Goal: Check status: Check status

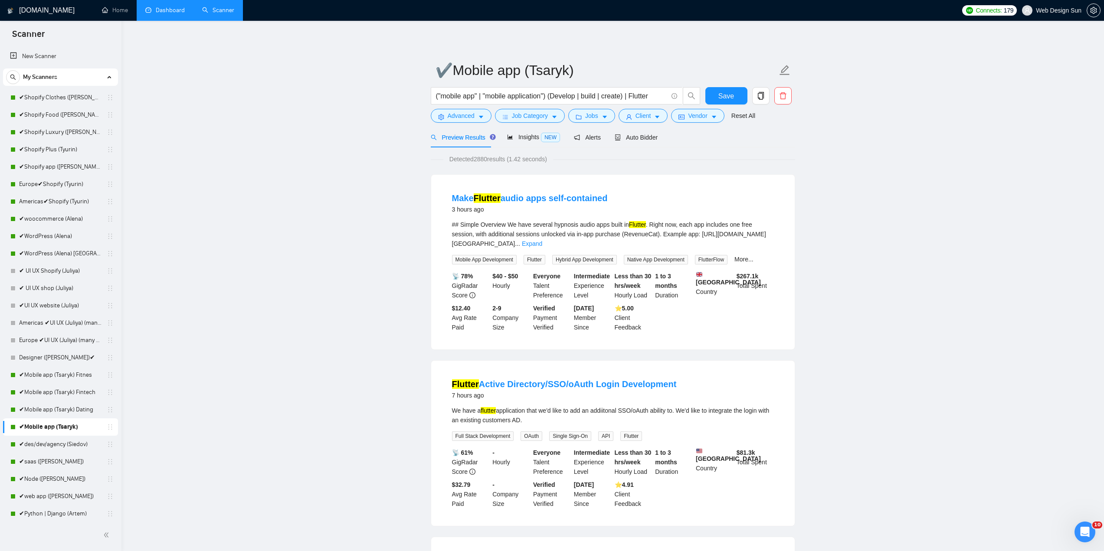
drag, startPoint x: 0, startPoint y: 0, endPoint x: 172, endPoint y: 11, distance: 172.5
click at [173, 11] on link "Dashboard" at bounding box center [164, 10] width 39 height 7
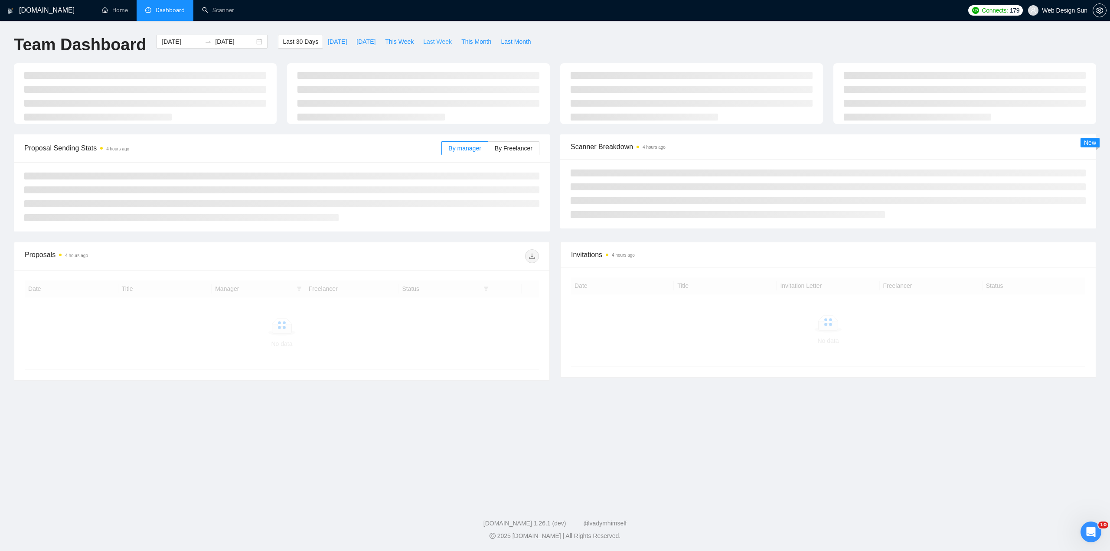
click at [431, 44] on span "Last Week" at bounding box center [437, 42] width 29 height 10
type input "[DATE]"
click at [398, 42] on span "This Week" at bounding box center [399, 42] width 29 height 10
type input "[DATE]"
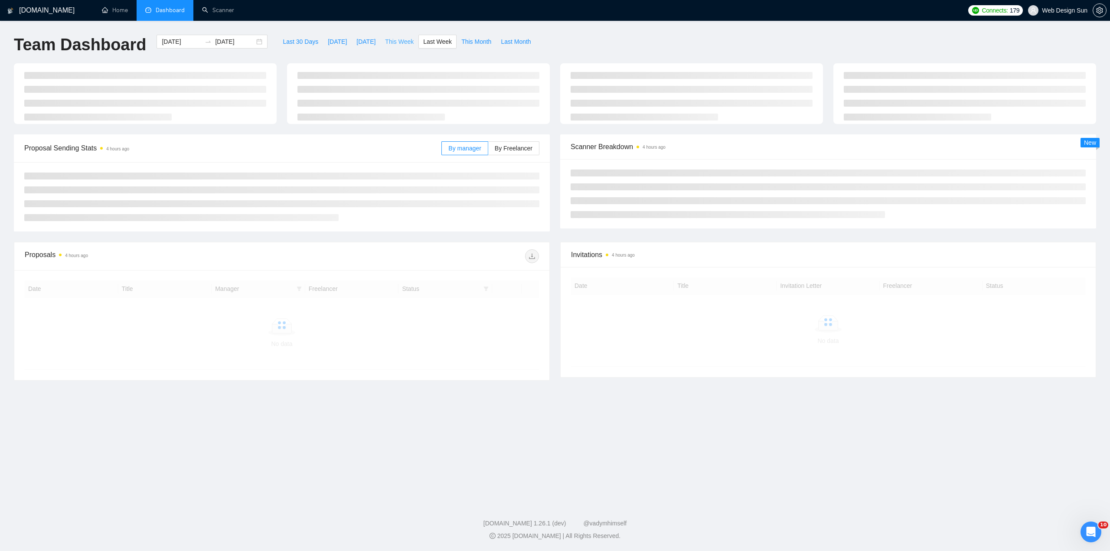
type input "[DATE]"
